Goal: Task Accomplishment & Management: Use online tool/utility

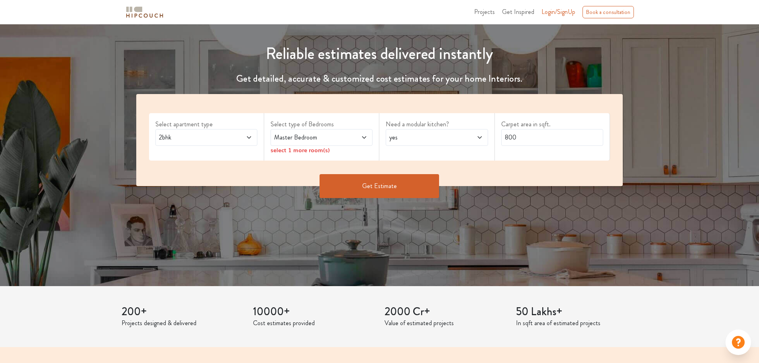
scroll to position [78, 0]
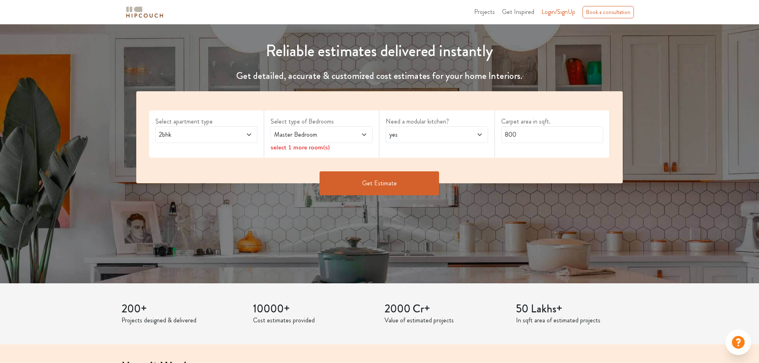
click at [249, 136] on icon at bounding box center [249, 134] width 6 height 6
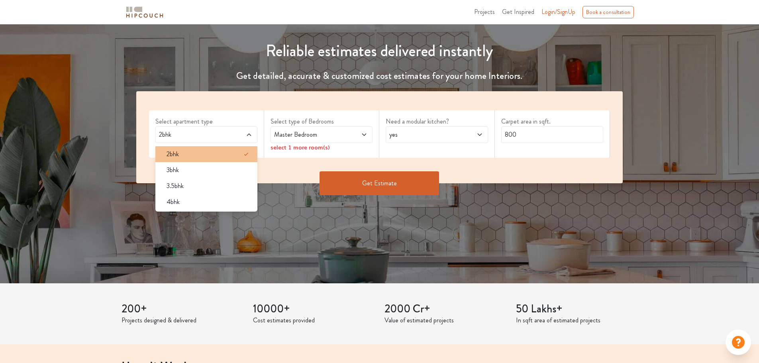
click at [204, 155] on div "2bhk" at bounding box center [208, 154] width 97 height 10
click at [241, 153] on icon at bounding box center [246, 154] width 10 height 10
click at [225, 151] on div "2bhk" at bounding box center [208, 154] width 97 height 10
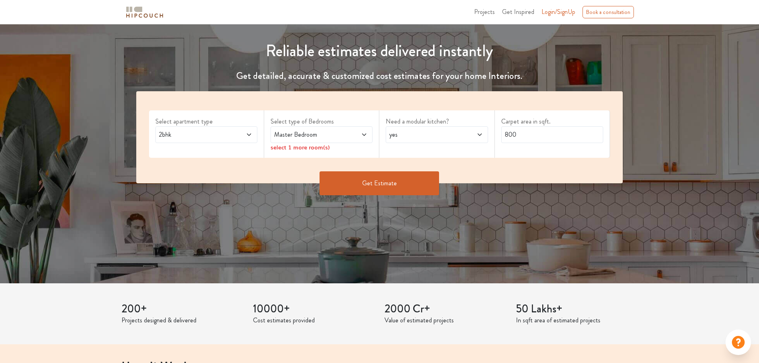
click at [321, 138] on span "Master Bedroom" at bounding box center [307, 135] width 71 height 10
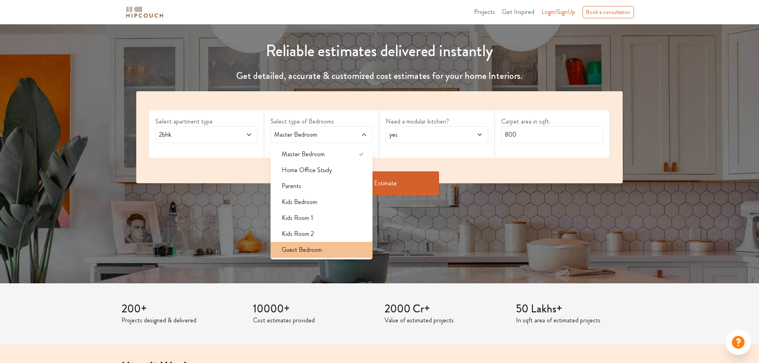
click at [337, 253] on div "Guest Bedroom" at bounding box center [323, 250] width 97 height 10
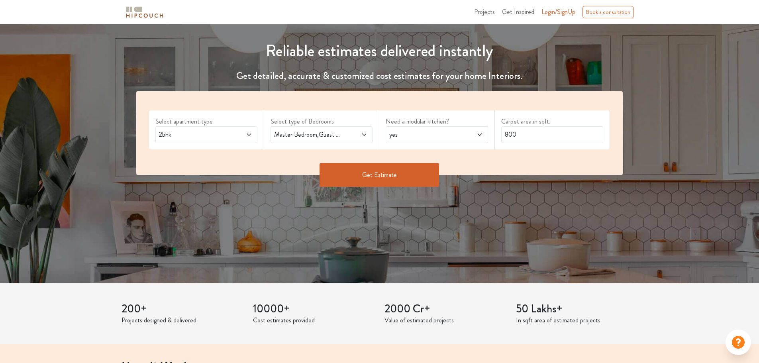
click at [365, 142] on div "Master Bedroom,Guest Bedroom" at bounding box center [321, 134] width 102 height 17
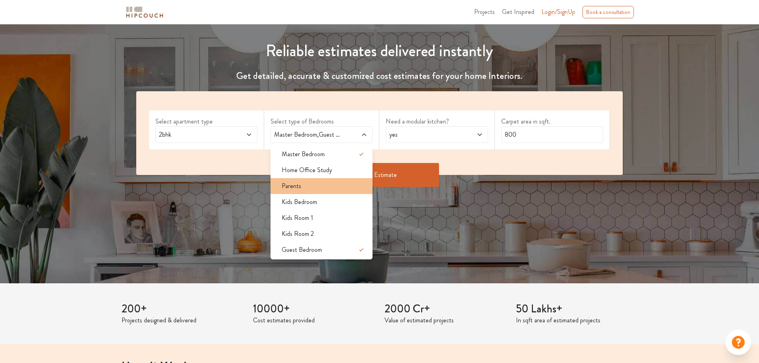
click at [321, 188] on div "Parents" at bounding box center [323, 186] width 97 height 10
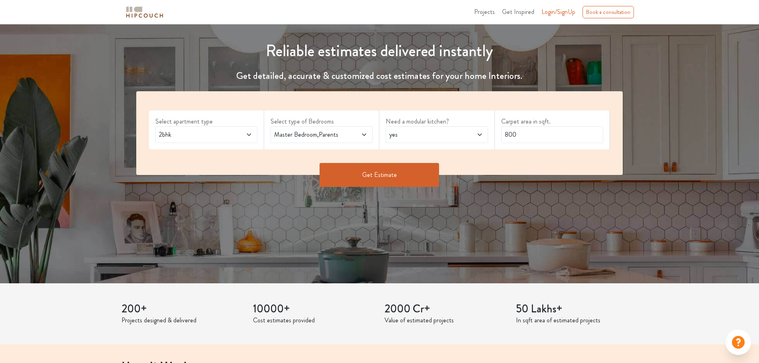
click at [361, 136] on icon at bounding box center [364, 134] width 6 height 6
click at [408, 129] on div "yes" at bounding box center [437, 134] width 102 height 17
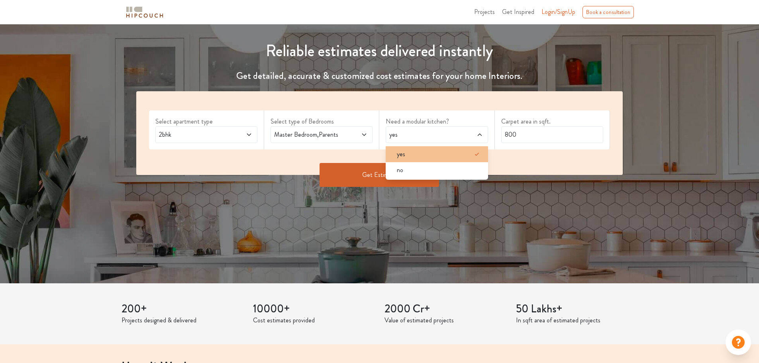
click at [416, 156] on div "yes" at bounding box center [438, 154] width 97 height 10
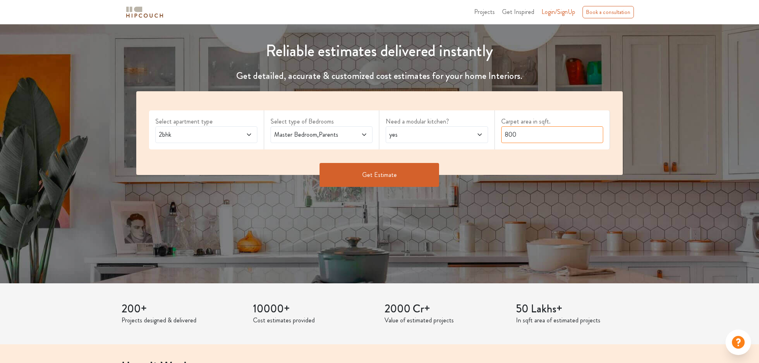
click at [552, 133] on input "800" at bounding box center [552, 134] width 102 height 17
type input "8"
type input "1200"
click at [398, 169] on button "Get Estimate" at bounding box center [379, 175] width 120 height 24
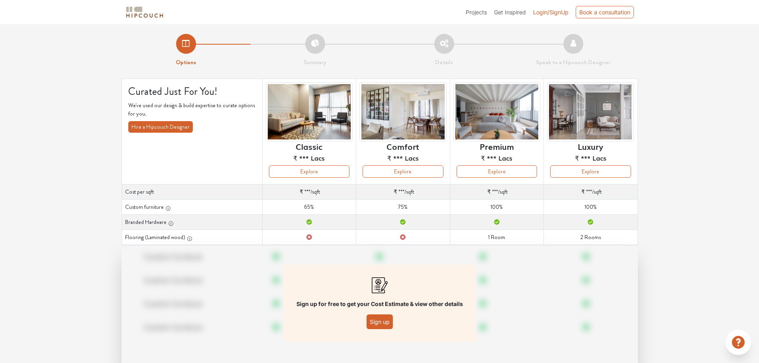
click at [406, 192] on td "Cost per sqft ₹ *** /sqft" at bounding box center [403, 191] width 94 height 15
click at [394, 170] on button "Explore" at bounding box center [403, 171] width 80 height 12
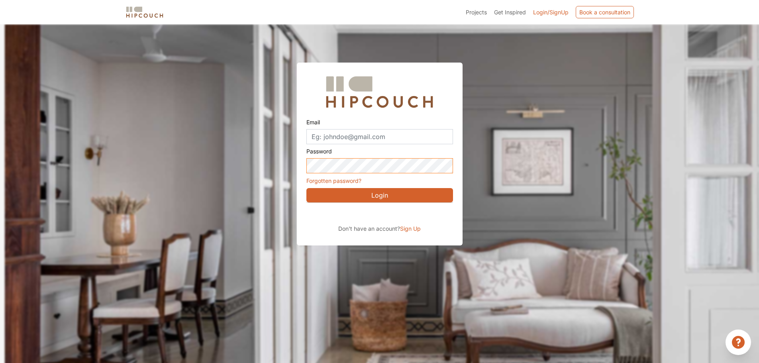
click at [285, 245] on div "Email Password Forgotten password? Login Don't have an account? Sign Up" at bounding box center [379, 134] width 759 height 221
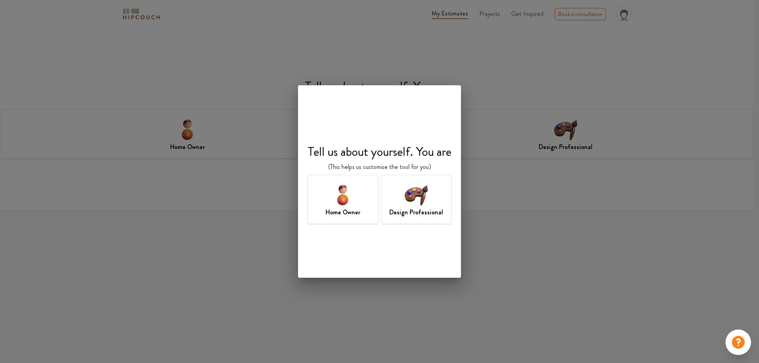
click at [413, 219] on div "Design Professional" at bounding box center [416, 199] width 71 height 49
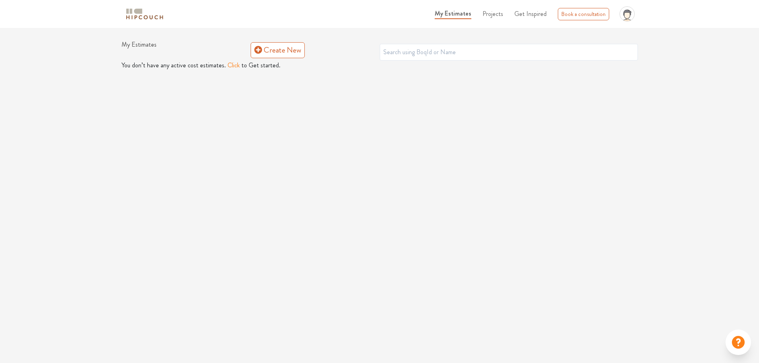
click at [205, 110] on div "My Estimates Projects Get Inspired Book a consultation profile pic Upload Boq L…" at bounding box center [379, 181] width 759 height 363
click at [279, 51] on link "Create New" at bounding box center [278, 50] width 54 height 16
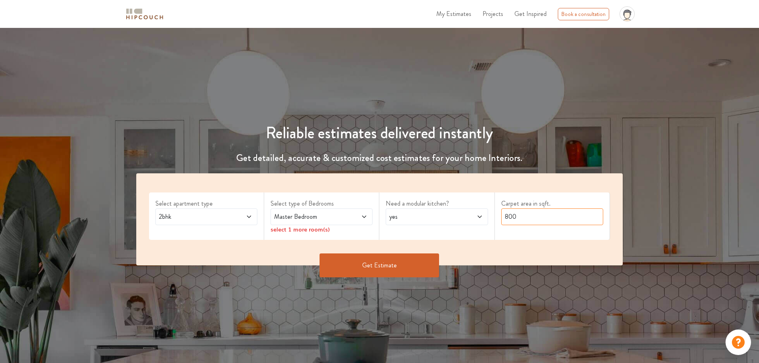
click at [518, 219] on input "800" at bounding box center [552, 216] width 102 height 17
type input "8"
type input "1200"
click at [392, 273] on button "Get Estimate" at bounding box center [379, 265] width 120 height 24
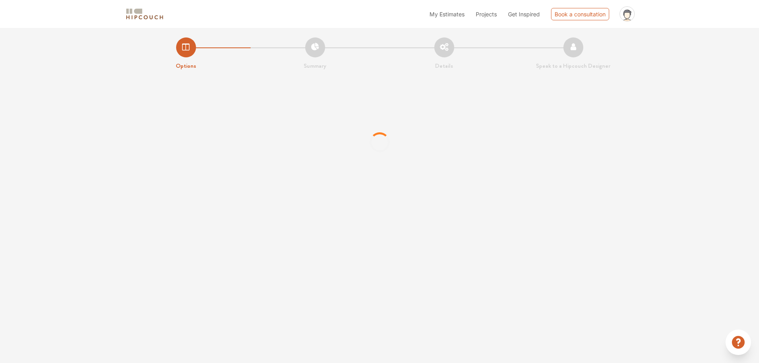
click at [392, 273] on div "My Estimates Projects Get Inspired Book a consultation profile pic Upload Boq L…" at bounding box center [379, 181] width 759 height 363
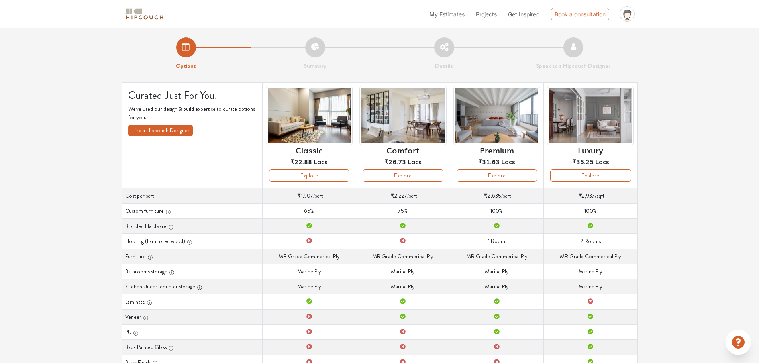
scroll to position [0, 0]
click at [392, 176] on button "Explore" at bounding box center [403, 175] width 80 height 12
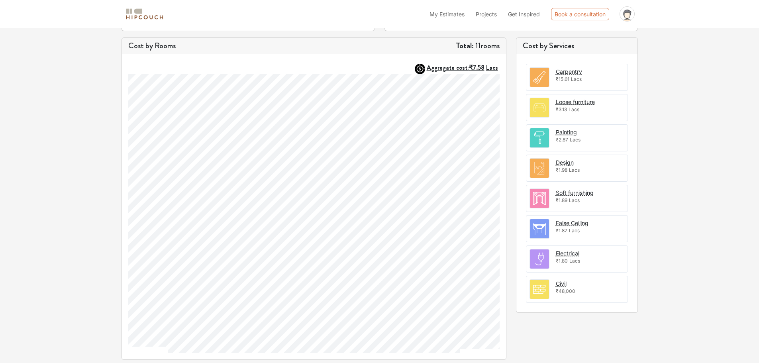
scroll to position [221, 0]
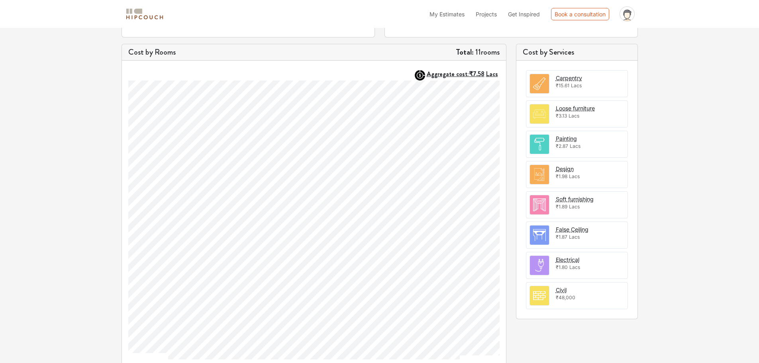
click at [539, 82] on img at bounding box center [539, 83] width 19 height 19
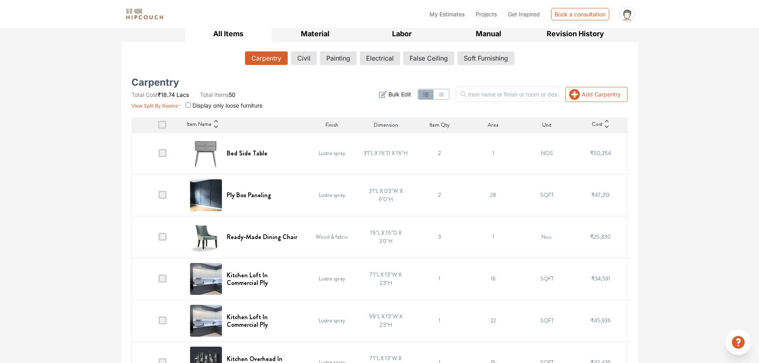
scroll to position [122, 0]
click at [162, 154] on span at bounding box center [163, 153] width 8 height 8
click at [159, 155] on input "checkbox" at bounding box center [159, 155] width 0 height 0
click at [157, 188] on td at bounding box center [158, 195] width 54 height 42
click at [154, 184] on td at bounding box center [158, 195] width 54 height 42
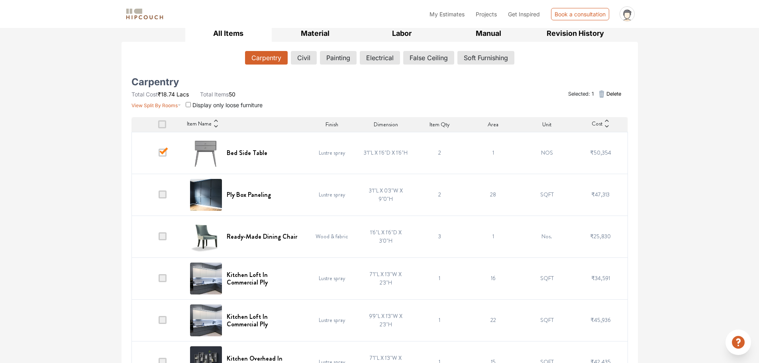
click at [168, 196] on td at bounding box center [158, 195] width 54 height 42
click at [163, 195] on span at bounding box center [163, 194] width 8 height 8
click at [159, 196] on input "checkbox" at bounding box center [159, 196] width 0 height 0
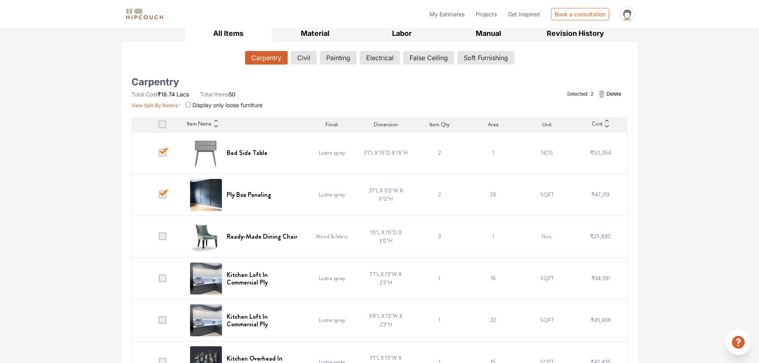
click at [153, 233] on td at bounding box center [158, 237] width 54 height 42
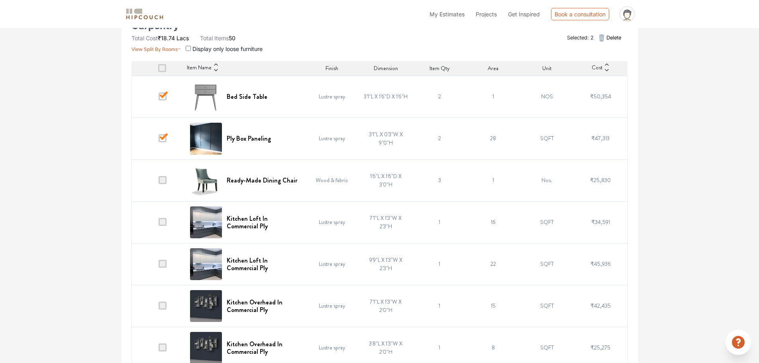
scroll to position [176, 0]
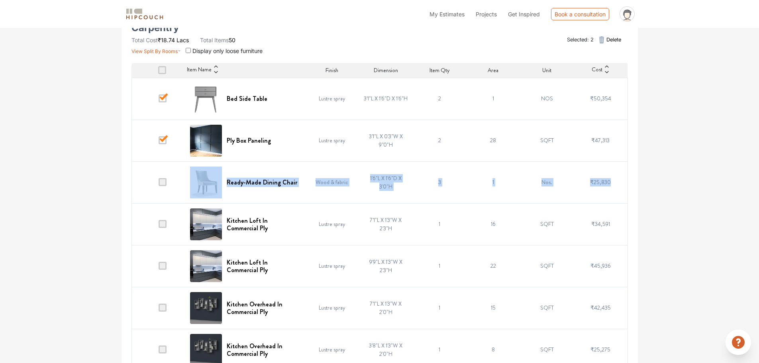
drag, startPoint x: 153, startPoint y: 233, endPoint x: 161, endPoint y: 189, distance: 44.1
click at [161, 189] on td at bounding box center [158, 182] width 54 height 42
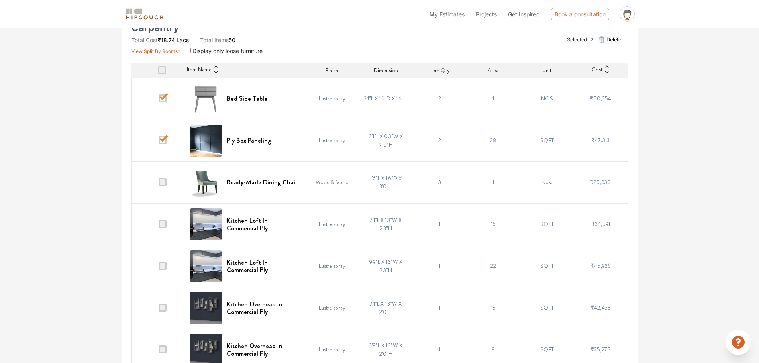
click at [174, 230] on td at bounding box center [158, 224] width 54 height 42
click at [165, 229] on td at bounding box center [158, 224] width 54 height 42
click at [163, 229] on td at bounding box center [158, 224] width 54 height 42
click at [163, 218] on td at bounding box center [158, 224] width 54 height 42
click at [162, 259] on td at bounding box center [158, 266] width 54 height 42
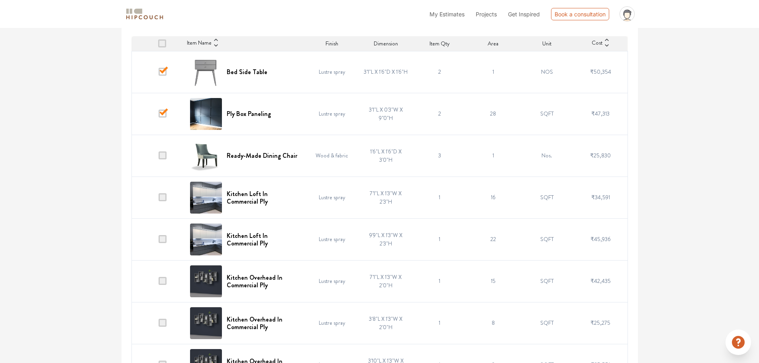
scroll to position [0, 0]
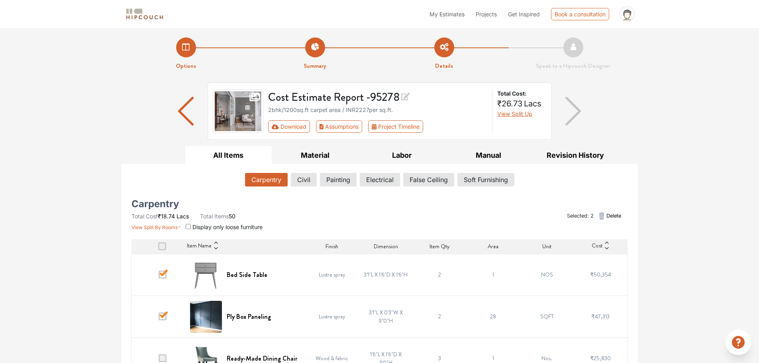
click at [580, 112] on img "button" at bounding box center [573, 111] width 16 height 29
click at [237, 108] on img at bounding box center [238, 111] width 51 height 44
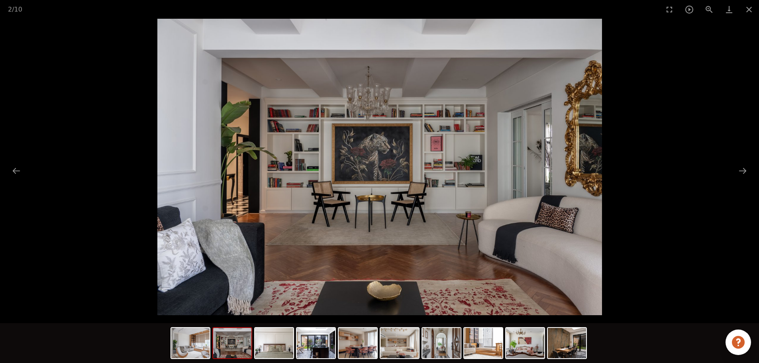
click at [457, 168] on picture at bounding box center [379, 167] width 759 height 296
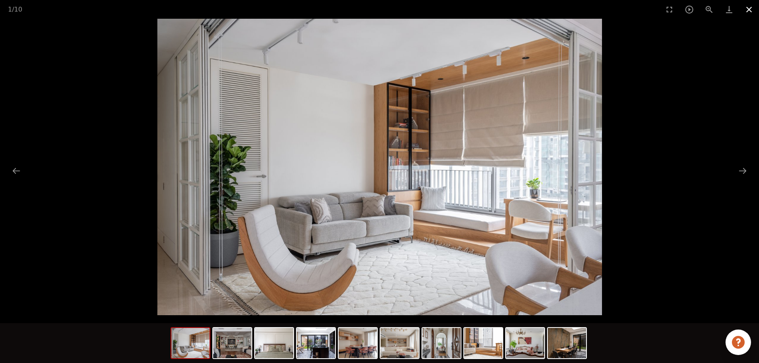
click at [749, 14] on button "Close gallery" at bounding box center [749, 9] width 20 height 19
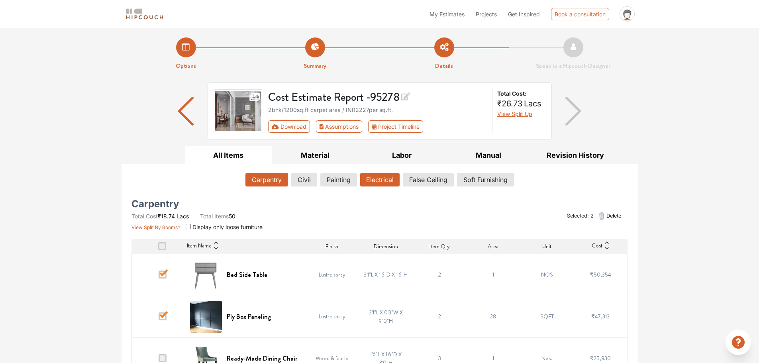
click at [372, 178] on button "Electrical" at bounding box center [379, 180] width 39 height 14
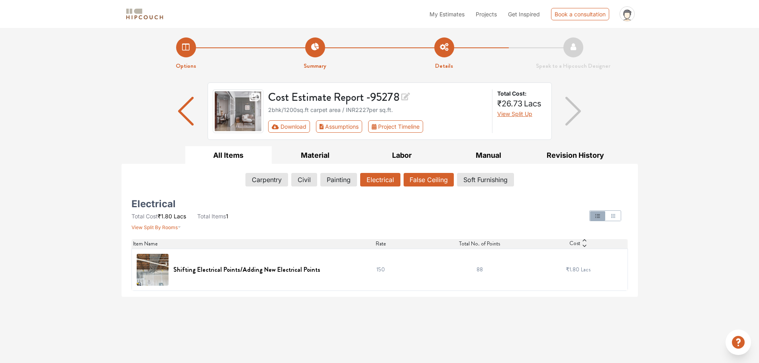
click at [422, 179] on button "False Ceiling" at bounding box center [429, 180] width 50 height 14
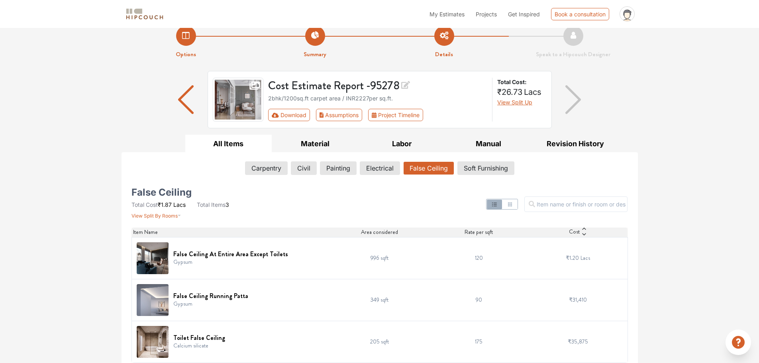
scroll to position [18, 0]
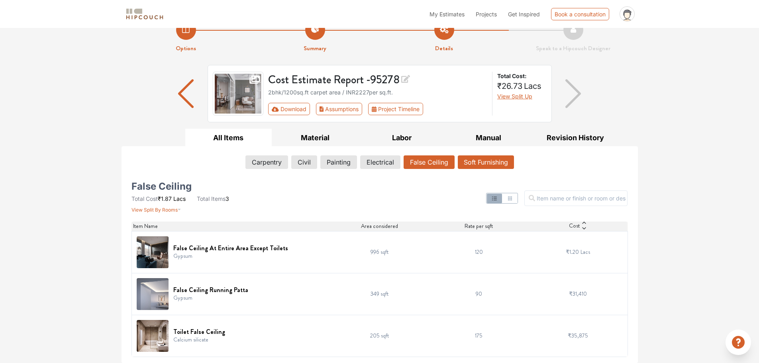
click at [475, 163] on button "Soft Furnishing" at bounding box center [486, 162] width 56 height 14
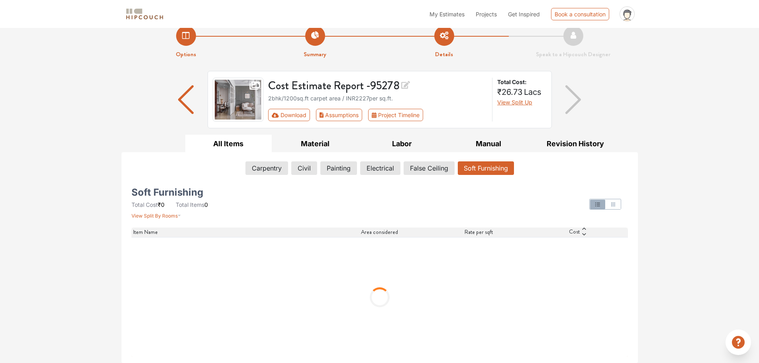
scroll to position [0, 0]
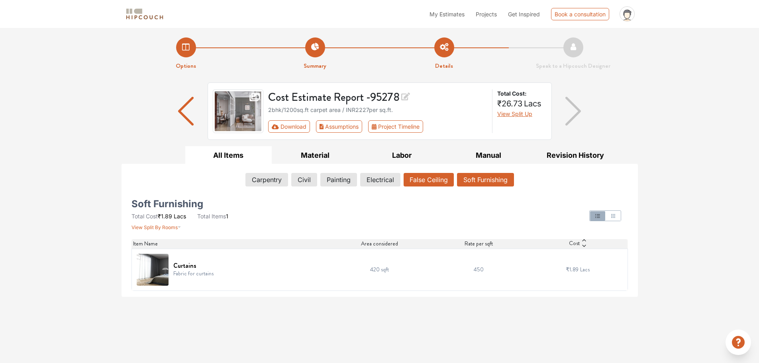
click at [425, 182] on button "False Ceiling" at bounding box center [429, 180] width 50 height 14
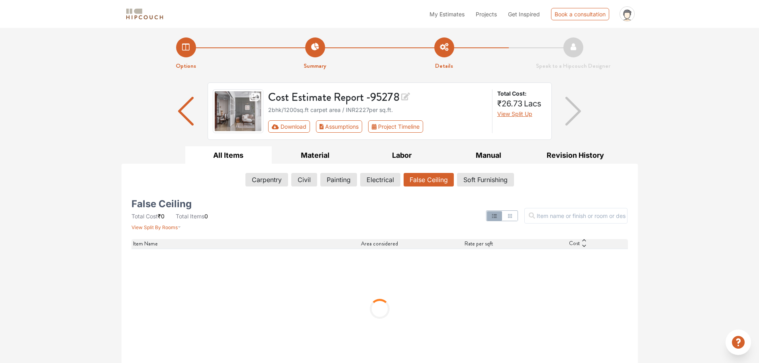
scroll to position [18, 0]
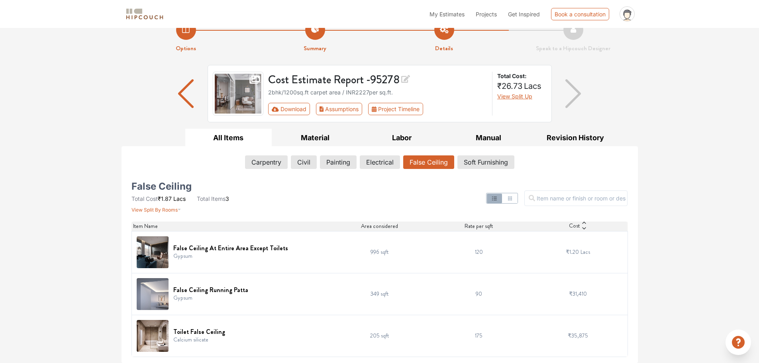
click at [341, 258] on td "996 sqft" at bounding box center [379, 252] width 99 height 42
drag, startPoint x: 504, startPoint y: 169, endPoint x: 502, endPoint y: 165, distance: 4.3
click at [502, 165] on div "Carpentry Civil Painting Electrical False Ceiling Soft Furnishing" at bounding box center [379, 163] width 496 height 17
click at [502, 165] on button "Soft Furnishing" at bounding box center [486, 162] width 56 height 14
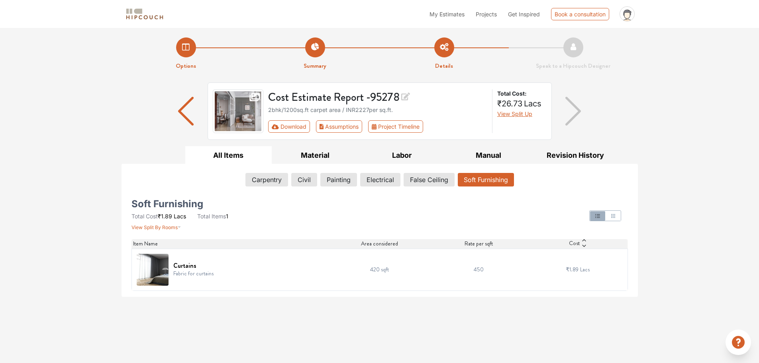
scroll to position [0, 0]
click at [502, 165] on div "Carpentry Civil Painting Electrical False Ceiling Soft Furnishing Soft Furnishi…" at bounding box center [379, 230] width 508 height 133
click at [170, 269] on div "Curtains Fabric for curtains" at bounding box center [231, 270] width 189 height 32
click at [170, 273] on div "Curtains Fabric for curtains" at bounding box center [231, 270] width 189 height 32
click at [622, 218] on div at bounding box center [463, 216] width 337 height 30
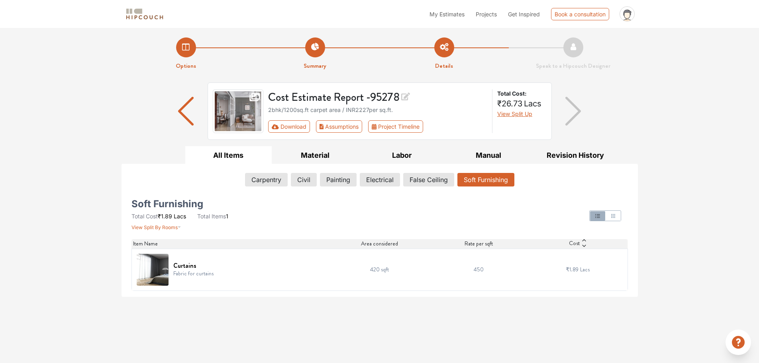
click at [614, 217] on icon "button" at bounding box center [613, 216] width 6 height 6
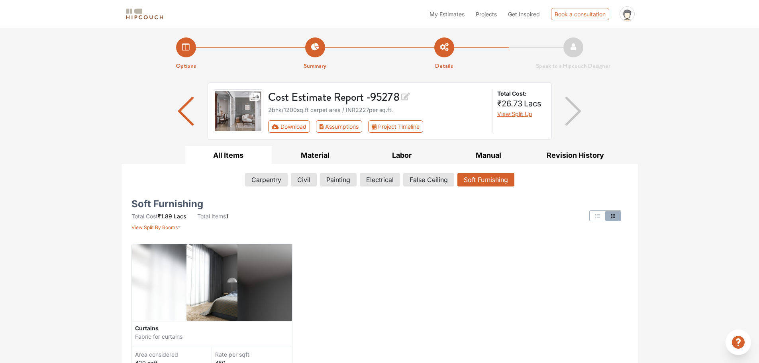
click at [178, 111] on img "button" at bounding box center [186, 111] width 16 height 29
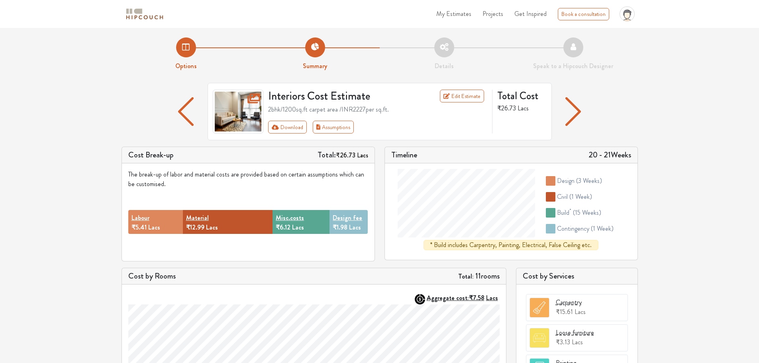
scroll to position [0, 0]
click at [194, 108] on div at bounding box center [186, 110] width 43 height 57
click at [181, 111] on img "button" at bounding box center [186, 111] width 16 height 29
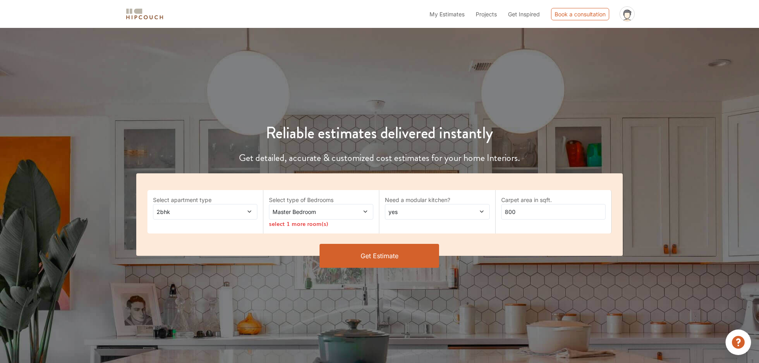
click at [225, 210] on span "2bhk" at bounding box center [191, 212] width 73 height 8
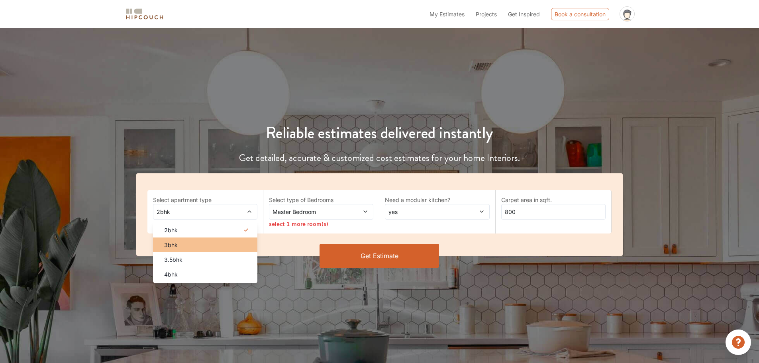
click at [215, 246] on div "3bhk" at bounding box center [208, 245] width 100 height 8
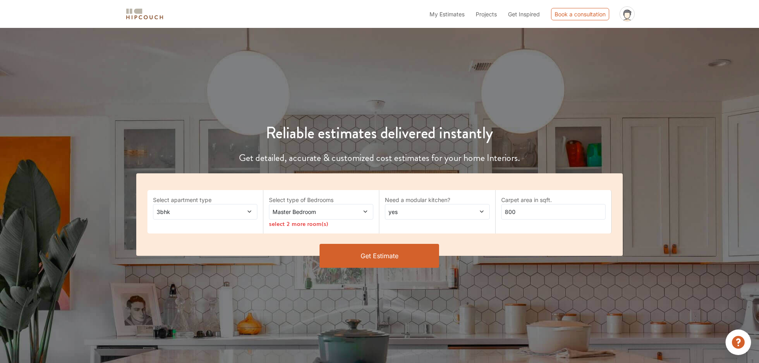
click at [343, 213] on span "Master Bedroom" at bounding box center [307, 212] width 73 height 8
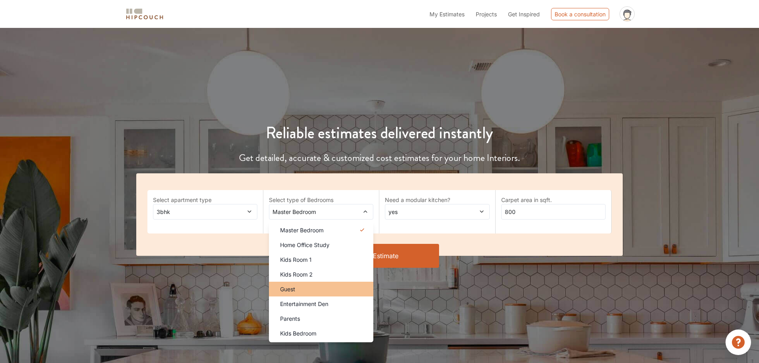
click at [297, 291] on div "Guest" at bounding box center [324, 289] width 100 height 8
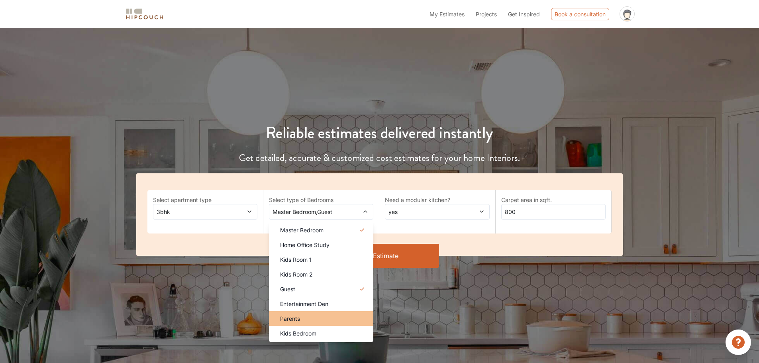
click at [323, 320] on div "Parents" at bounding box center [324, 318] width 100 height 8
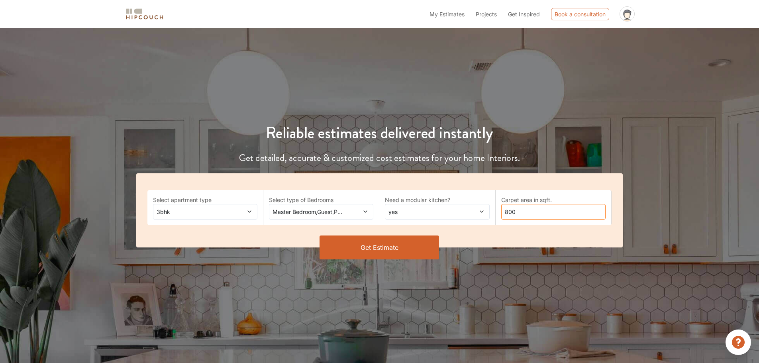
click at [516, 217] on input "800" at bounding box center [553, 212] width 104 height 16
type input "8"
type input "1500"
click at [405, 236] on button "Get Estimate" at bounding box center [379, 247] width 120 height 24
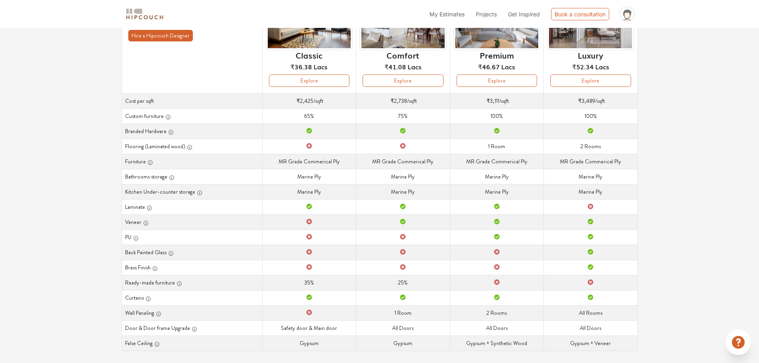
scroll to position [96, 0]
